Goal: Navigation & Orientation: Find specific page/section

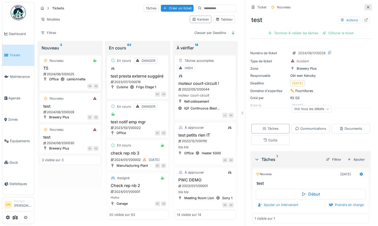
click at [369, 7] on icon at bounding box center [368, 7] width 4 height 3
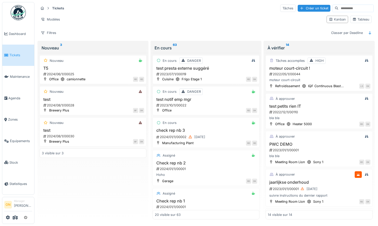
click at [154, 16] on div "Modèles" at bounding box center [180, 19] width 284 height 7
click at [15, 219] on icon at bounding box center [15, 217] width 5 height 4
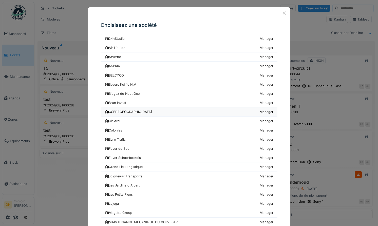
click at [126, 109] on link "CCEP Belgium Manager" at bounding box center [189, 111] width 177 height 9
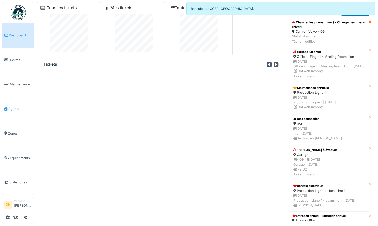
click at [20, 109] on link "Agenda" at bounding box center [18, 108] width 32 height 25
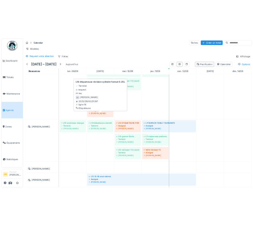
scroll to position [95, 0]
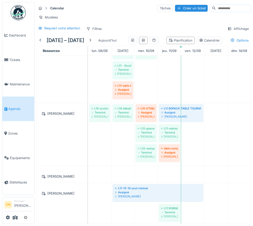
click at [127, 24] on div "Calendar Tâches Créer un ticket Modèles Requiert votre attention Filtres Affich…" at bounding box center [143, 18] width 219 height 33
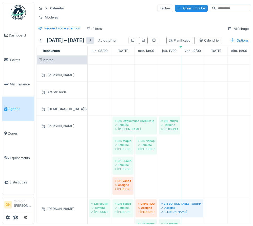
click at [92, 40] on div at bounding box center [90, 40] width 4 height 5
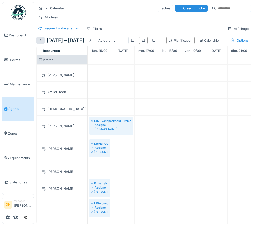
click at [42, 40] on div at bounding box center [40, 40] width 4 height 5
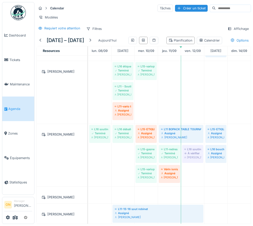
click at [140, 18] on div "Modèles" at bounding box center [143, 17] width 214 height 7
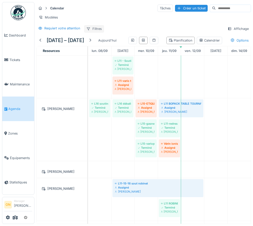
click at [95, 30] on div "Filtres" at bounding box center [94, 28] width 20 height 7
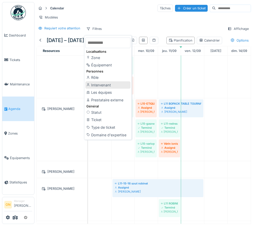
click at [106, 85] on div "Intervenant" at bounding box center [107, 85] width 45 height 8
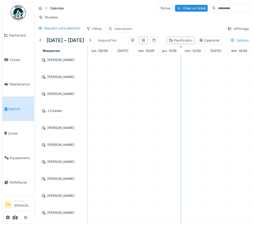
click at [114, 28] on div "Intervenant" at bounding box center [120, 28] width 28 height 7
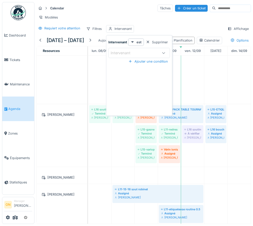
click at [123, 53] on div "Intervenant" at bounding box center [124, 53] width 27 height 6
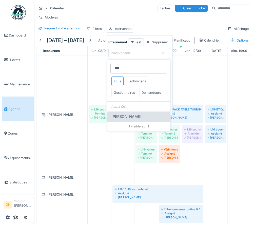
type input "***"
click at [130, 116] on span "[PERSON_NAME]" at bounding box center [126, 117] width 30 height 6
type input "****"
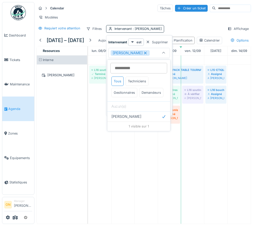
click at [192, 21] on div "Modèles" at bounding box center [143, 17] width 214 height 7
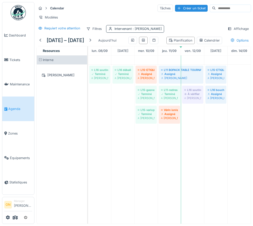
click at [132, 33] on div "Calendar Tâches Créer un ticket Modèles Requiert votre attention Filtres Interv…" at bounding box center [143, 18] width 219 height 33
drag, startPoint x: 136, startPoint y: 32, endPoint x: 138, endPoint y: 35, distance: 3.1
click at [136, 32] on div "Intervenant : Davy Donnay" at bounding box center [135, 28] width 58 height 7
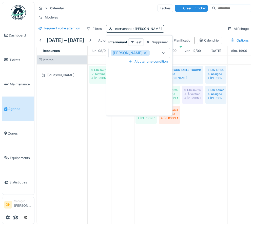
drag, startPoint x: 158, startPoint y: 41, endPoint x: 162, endPoint y: 38, distance: 4.9
click at [158, 41] on div "Supprimer" at bounding box center [157, 42] width 26 height 7
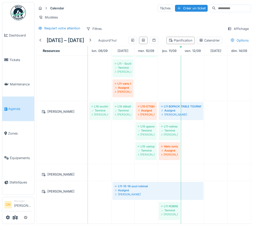
click at [13, 108] on span "Agenda" at bounding box center [20, 108] width 24 height 5
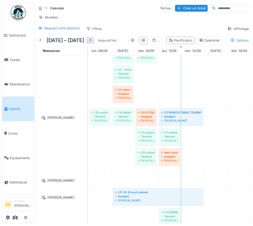
click at [92, 40] on div at bounding box center [90, 40] width 4 height 5
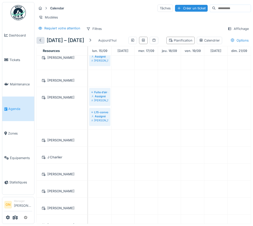
click at [41, 41] on div at bounding box center [40, 40] width 4 height 5
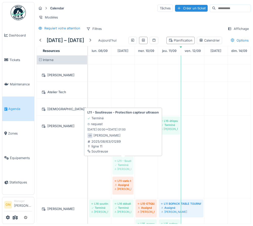
click at [88, 157] on div "L16-étiqueteuse-révisirer le cylindres 0,25L Terminé Christophe Sanfilippo L16-…" at bounding box center [88, 156] width 0 height 83
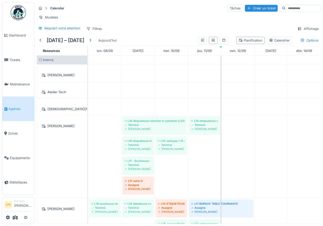
click at [180, 22] on div "Calendar Tâches Créer un ticket Modèles Requiert votre attention Filtres Affich…" at bounding box center [178, 18] width 288 height 33
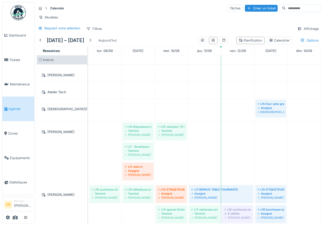
drag, startPoint x: 161, startPoint y: 16, endPoint x: 169, endPoint y: 39, distance: 24.6
click at [161, 16] on div "Modèles" at bounding box center [178, 17] width 284 height 7
click at [16, 216] on icon at bounding box center [15, 217] width 5 height 4
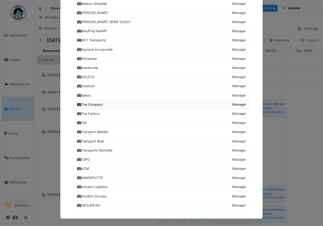
click at [94, 106] on div "The Company" at bounding box center [90, 104] width 26 height 5
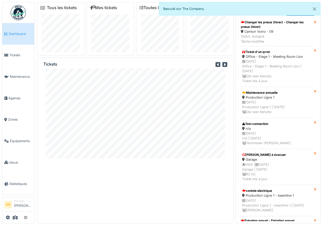
scroll to position [4, 0]
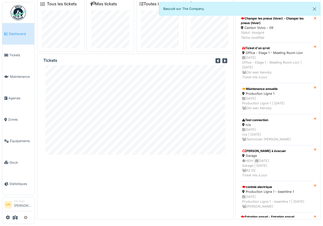
click at [98, 163] on div "Tickets" at bounding box center [135, 137] width 196 height 166
click at [147, 170] on div "Tickets" at bounding box center [135, 137] width 196 height 166
